Goal: Task Accomplishment & Management: Manage account settings

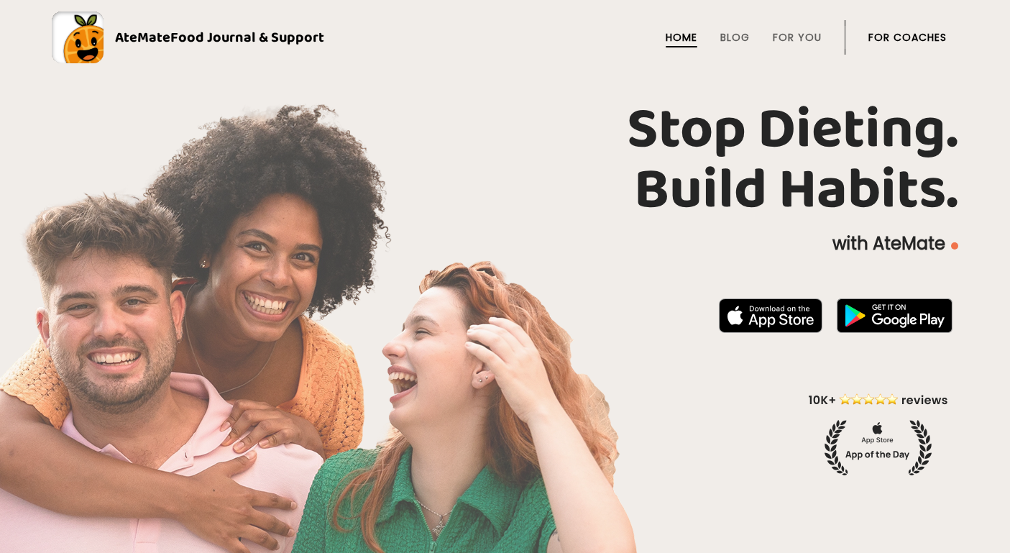
click at [952, 45] on link "AteMate Food Journal & Support" at bounding box center [505, 38] width 907 height 52
click at [934, 35] on link "For Coaches" at bounding box center [908, 38] width 78 height 12
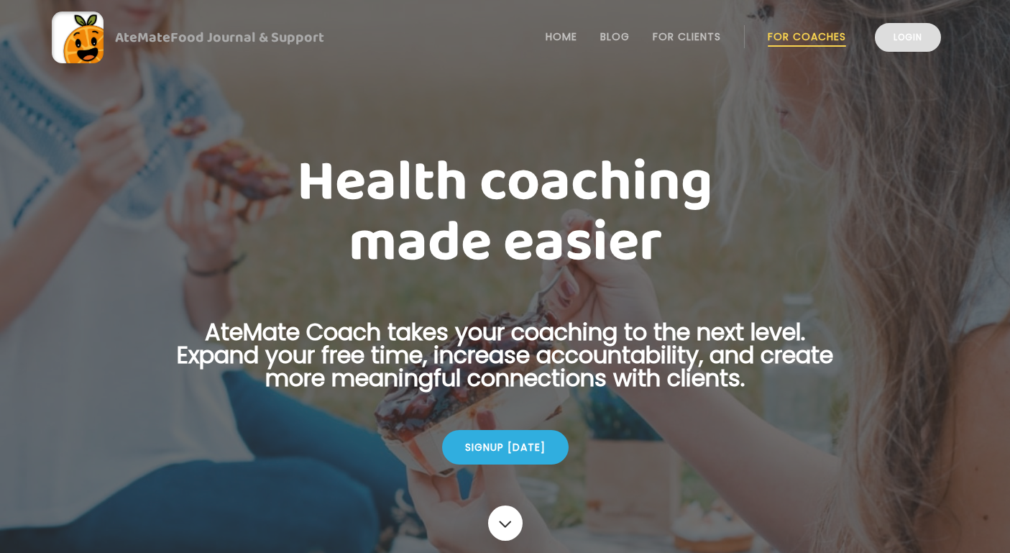
click at [882, 45] on link "Login" at bounding box center [908, 37] width 66 height 29
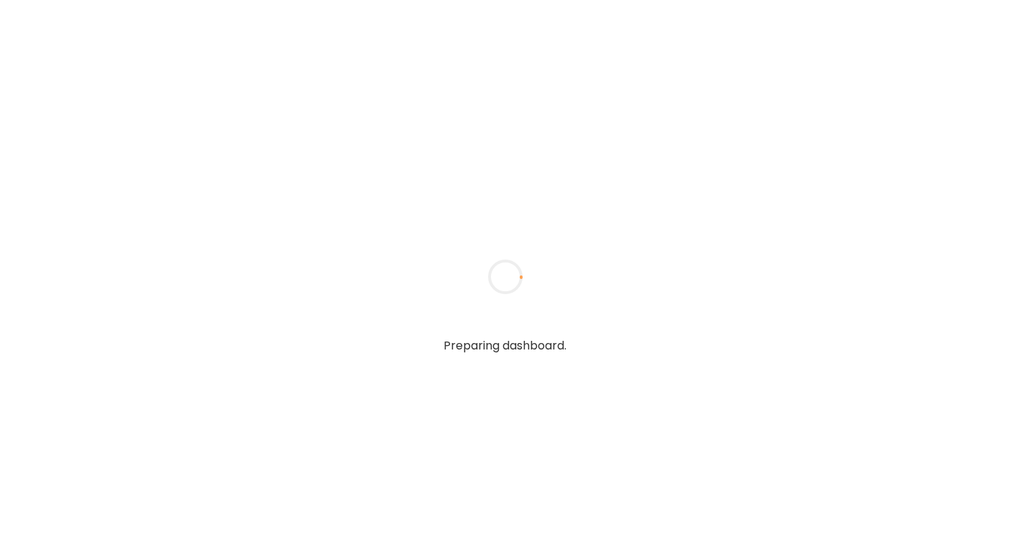
type input "**********"
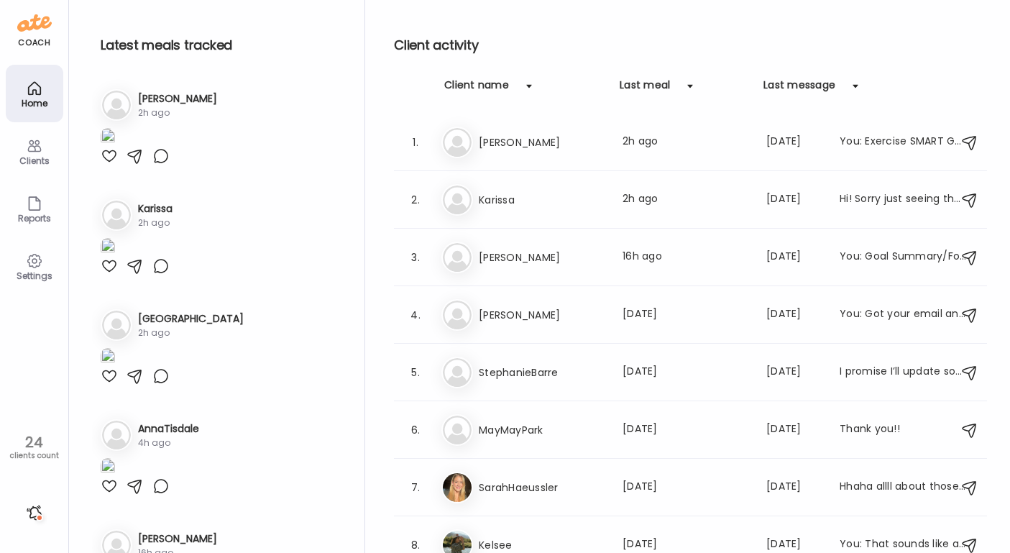
click at [34, 147] on icon at bounding box center [34, 146] width 14 height 12
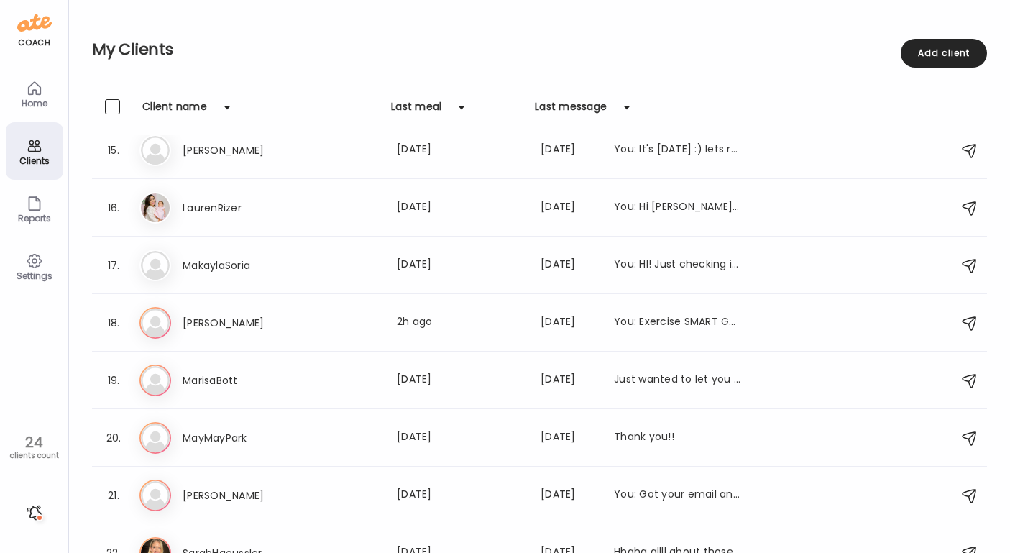
scroll to position [920, 0]
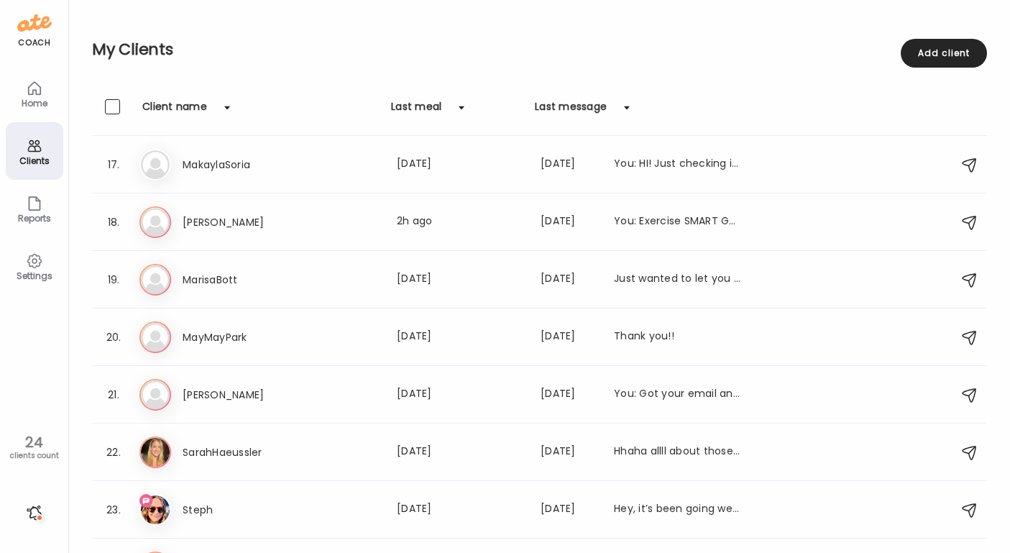
click at [37, 450] on div "24" at bounding box center [34, 442] width 58 height 17
click at [216, 506] on h3 "Steph" at bounding box center [246, 509] width 127 height 17
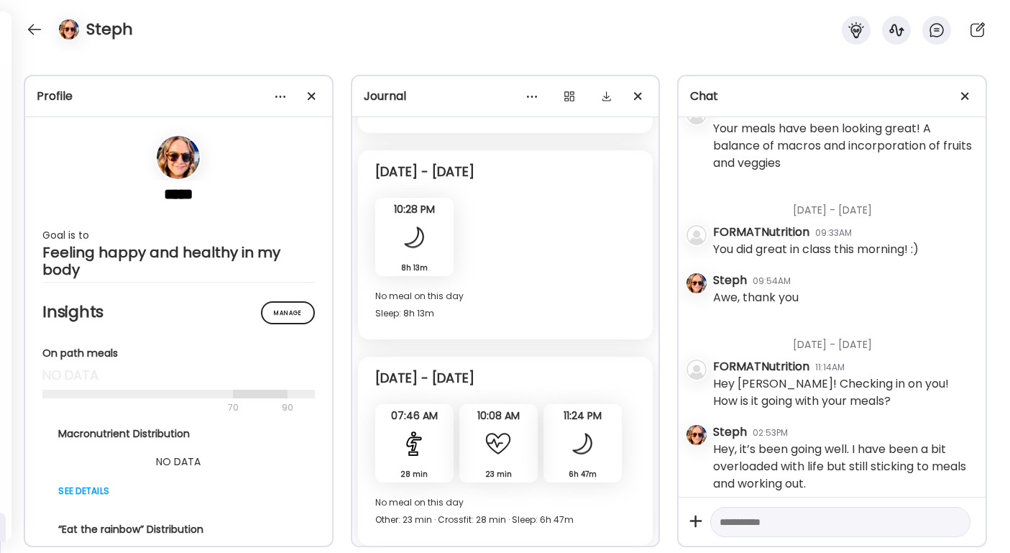
scroll to position [5686, 0]
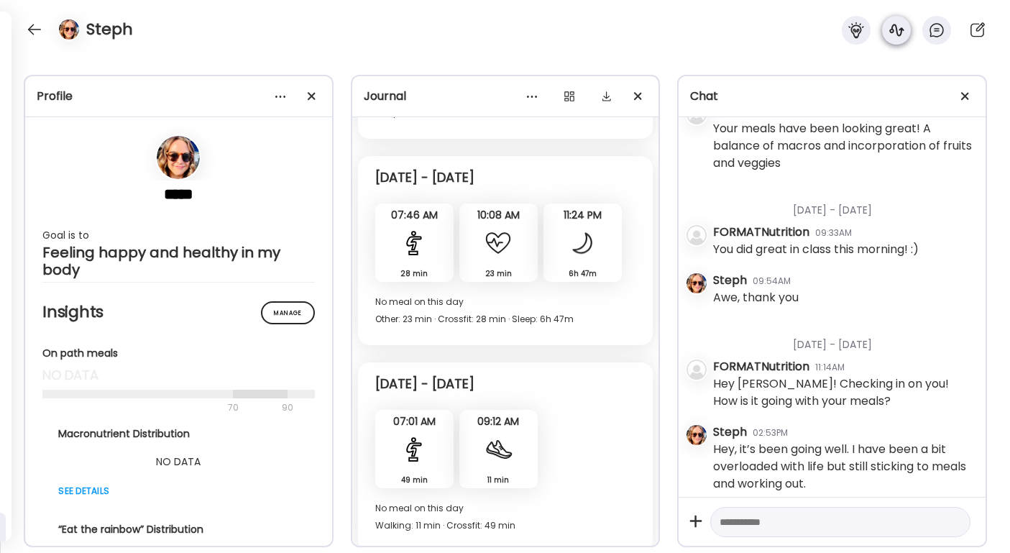
click at [892, 26] on icon at bounding box center [896, 30] width 17 height 17
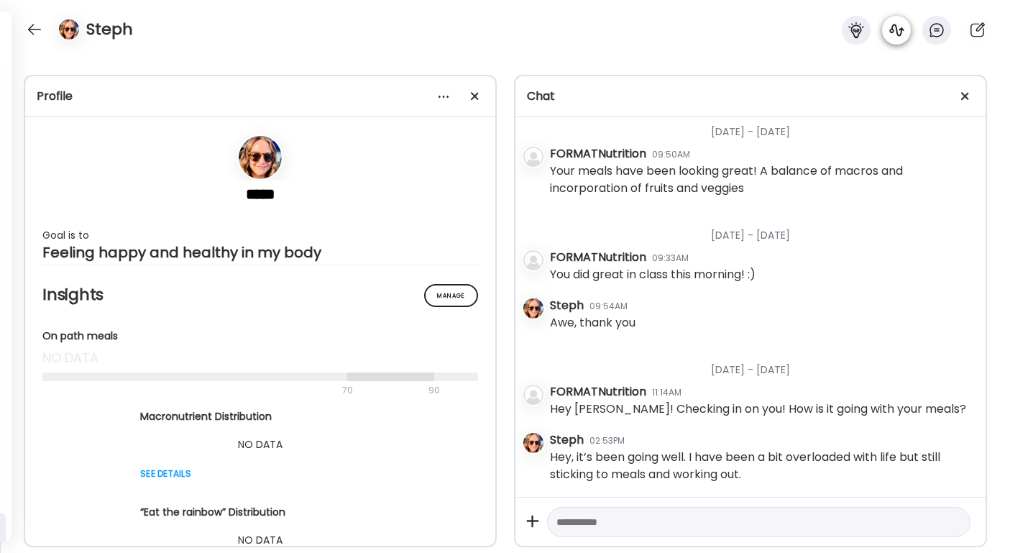
scroll to position [2009, 0]
click at [30, 32] on div at bounding box center [34, 29] width 23 height 23
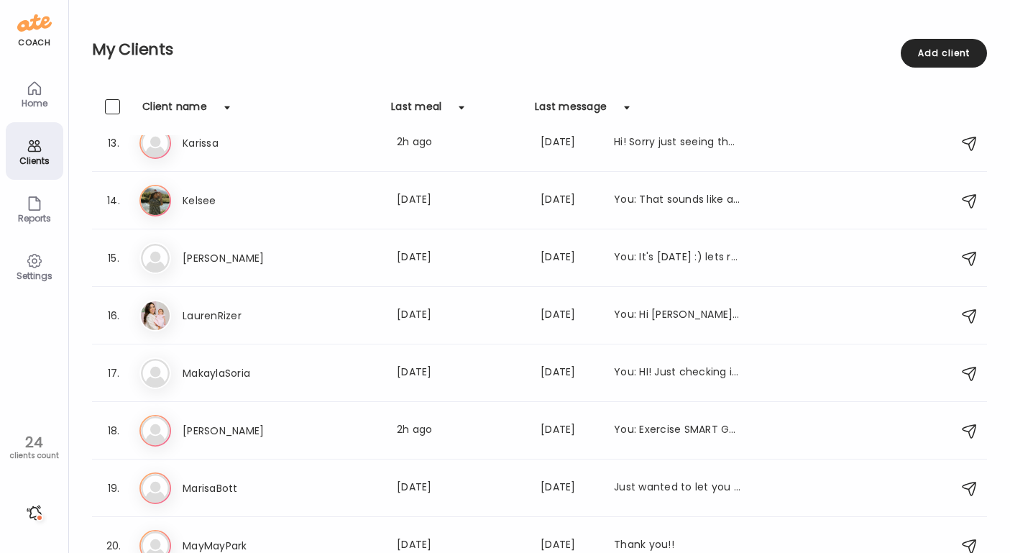
scroll to position [911, 0]
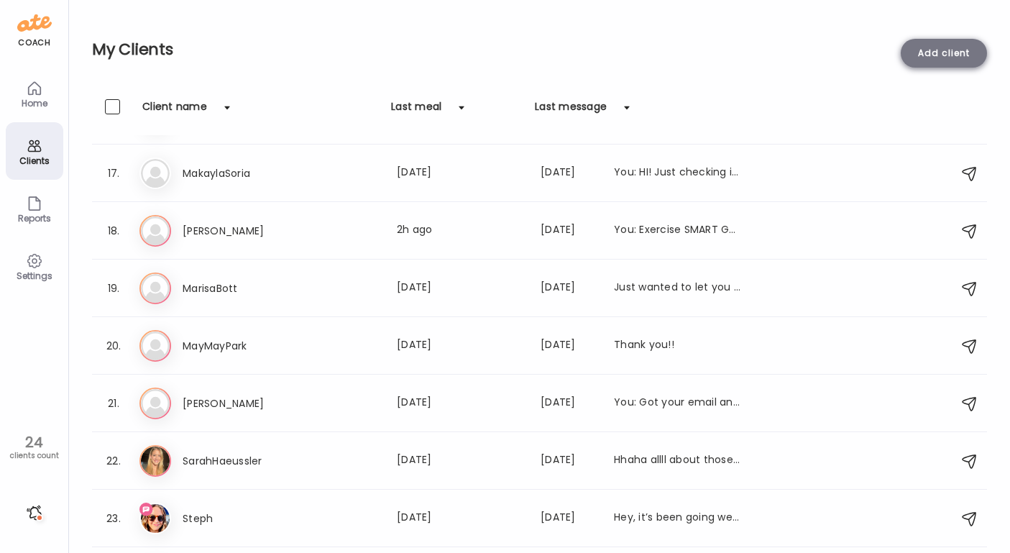
click at [959, 57] on div "Add client" at bounding box center [944, 53] width 86 height 29
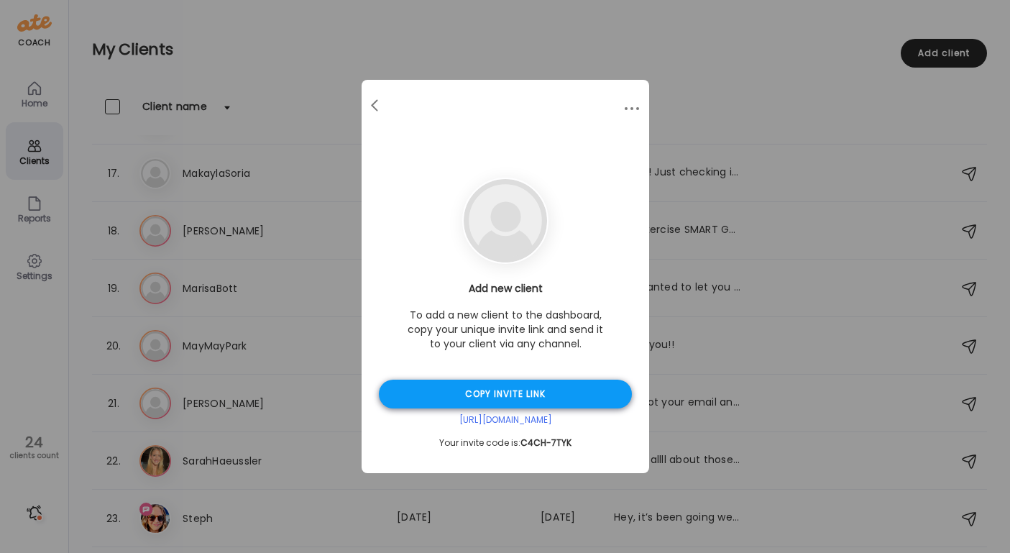
click at [452, 396] on div "Copy invite link" at bounding box center [505, 394] width 253 height 29
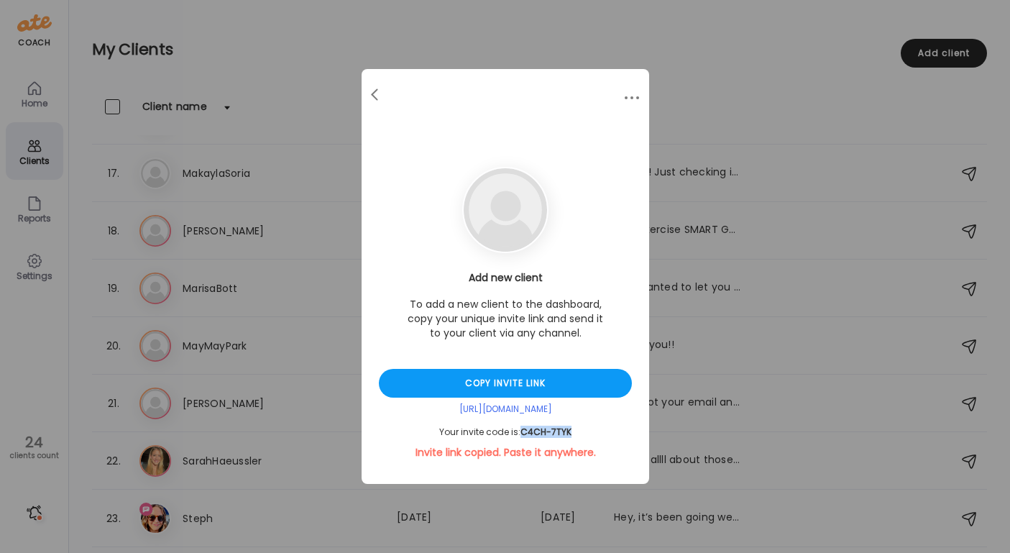
drag, startPoint x: 570, startPoint y: 432, endPoint x: 524, endPoint y: 430, distance: 46.1
click at [524, 430] on span "C4CH-7TYK" at bounding box center [546, 432] width 51 height 12
copy span "C4CH-7TYK"
click at [375, 96] on span at bounding box center [374, 91] width 7 height 7
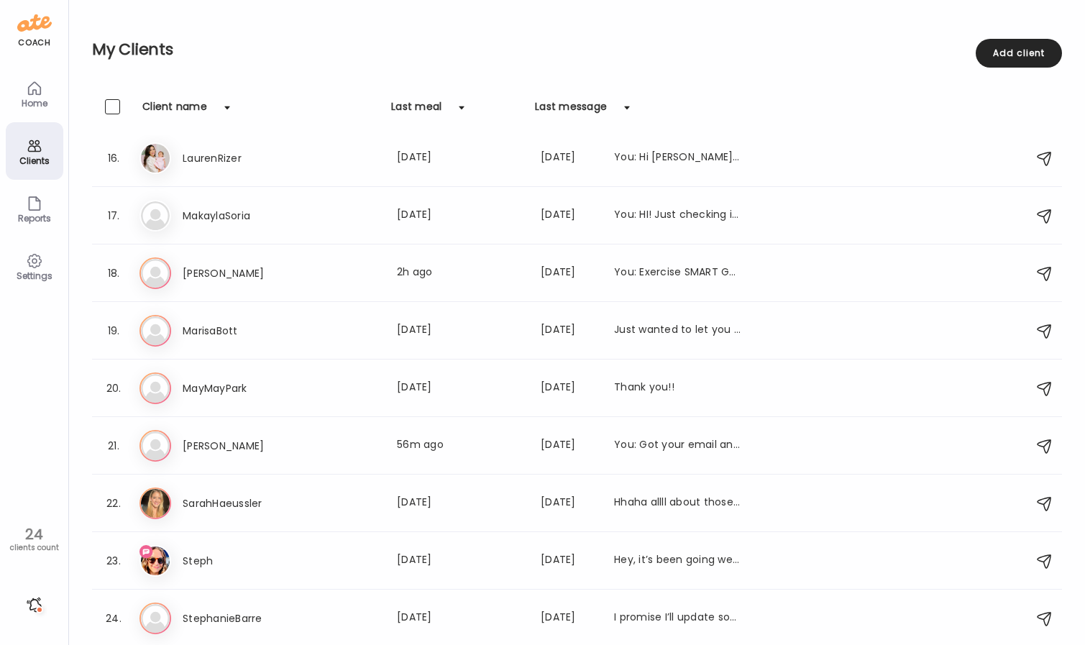
scroll to position [869, 0]
